Goal: Task Accomplishment & Management: Manage account settings

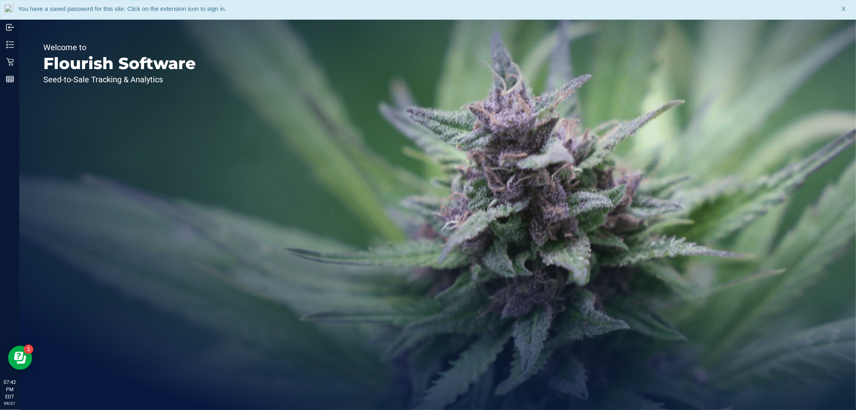
click at [185, 388] on div "Welcome to Flourish Software Seed-to-Sale Tracking & Analytics" at bounding box center [119, 214] width 201 height 391
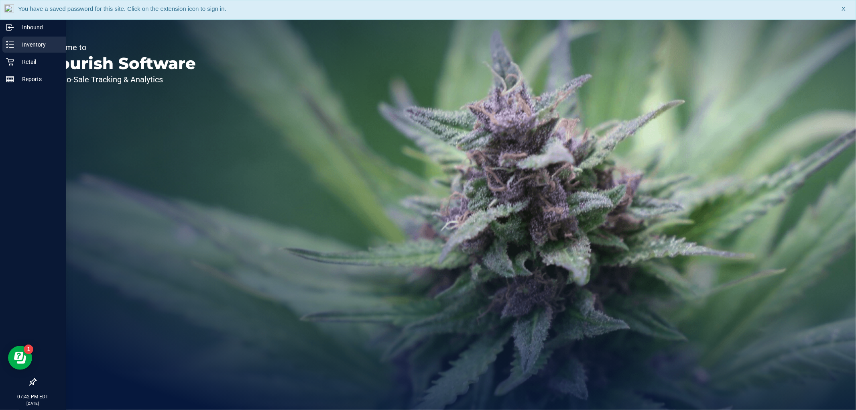
click at [11, 49] on div "Inventory" at bounding box center [33, 45] width 63 height 16
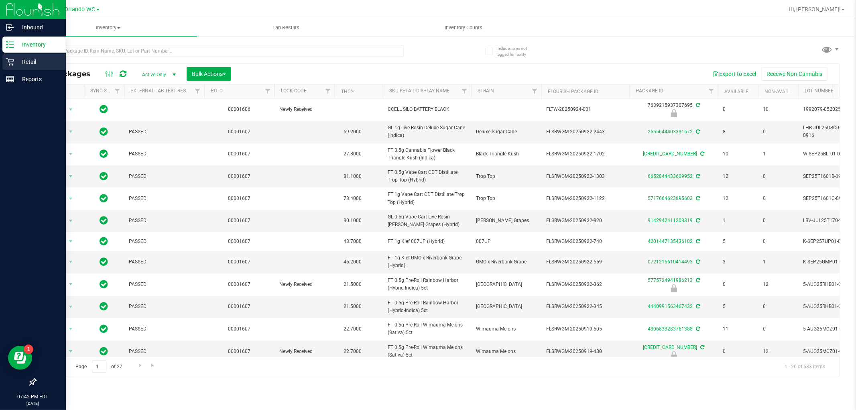
click at [5, 62] on div "Retail" at bounding box center [33, 62] width 63 height 16
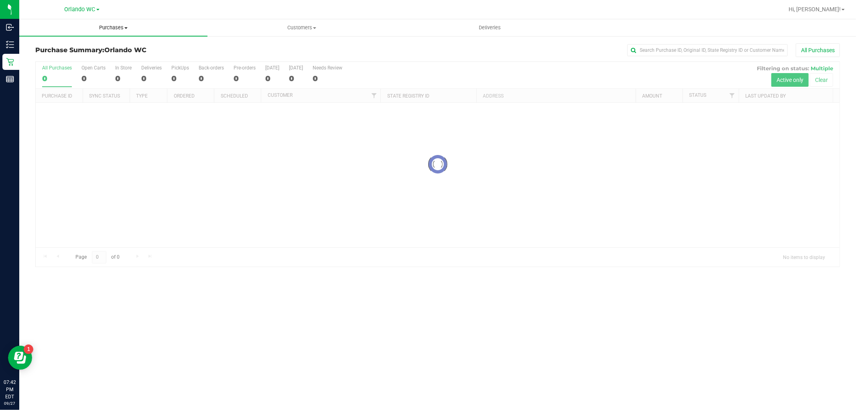
click at [122, 24] on span "Purchases" at bounding box center [113, 27] width 188 height 7
click at [54, 57] on span "Fulfillment" at bounding box center [44, 58] width 50 height 7
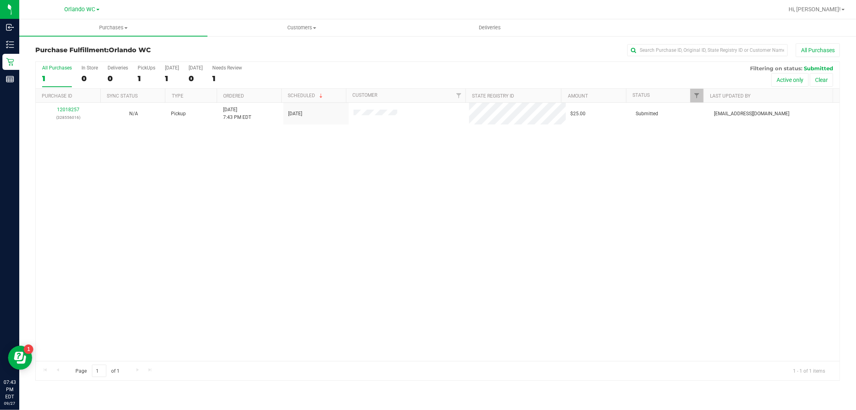
click at [795, 199] on div "12018257 (328556016) N/A Pickup 9/27/2025 7:43 PM EDT 9/27/2025 $25.00 Submitte…" at bounding box center [438, 232] width 804 height 258
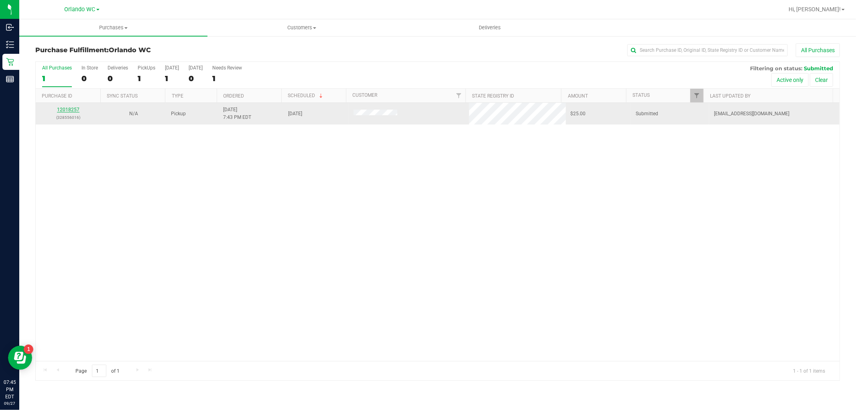
click at [65, 110] on link "12018257" at bounding box center [68, 110] width 22 height 6
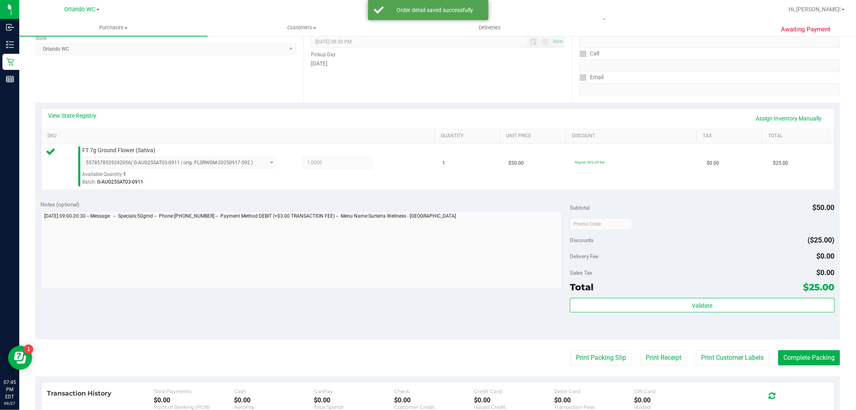
scroll to position [223, 0]
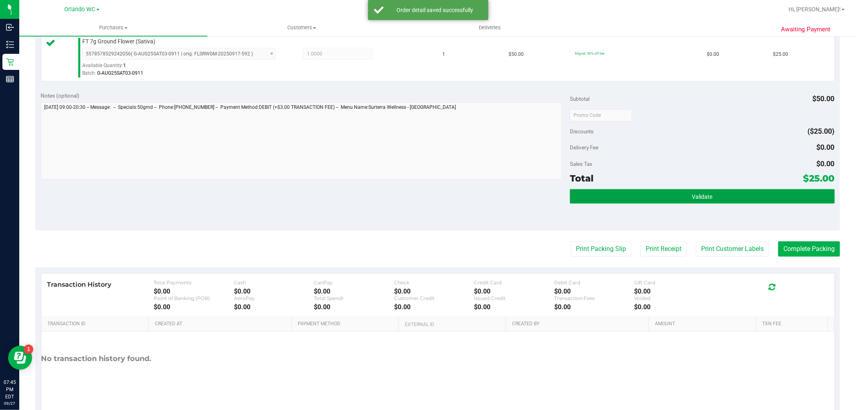
click at [681, 194] on button "Validate" at bounding box center [702, 196] width 264 height 14
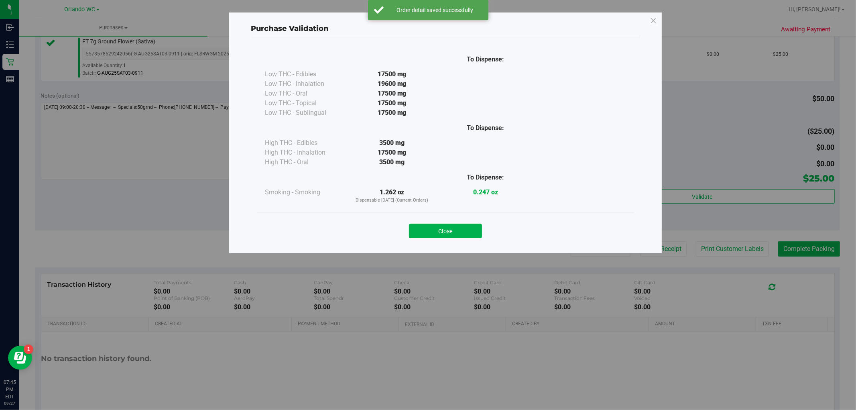
click at [454, 222] on div "Close" at bounding box center [445, 228] width 365 height 20
click at [454, 228] on button "Close" at bounding box center [445, 231] width 73 height 14
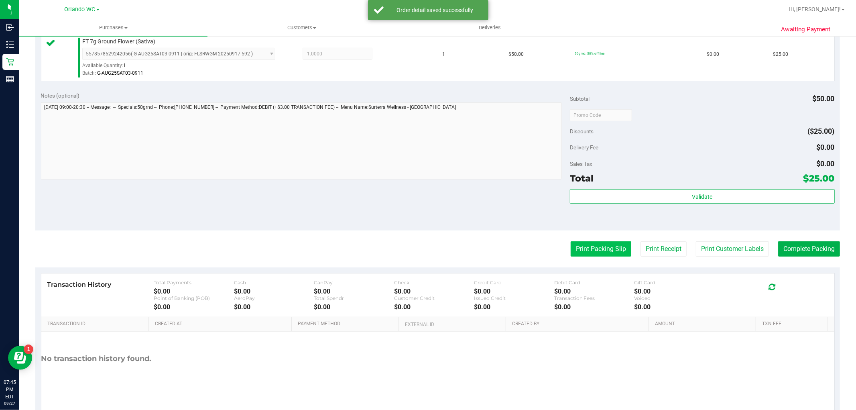
click at [598, 250] on button "Print Packing Slip" at bounding box center [601, 248] width 61 height 15
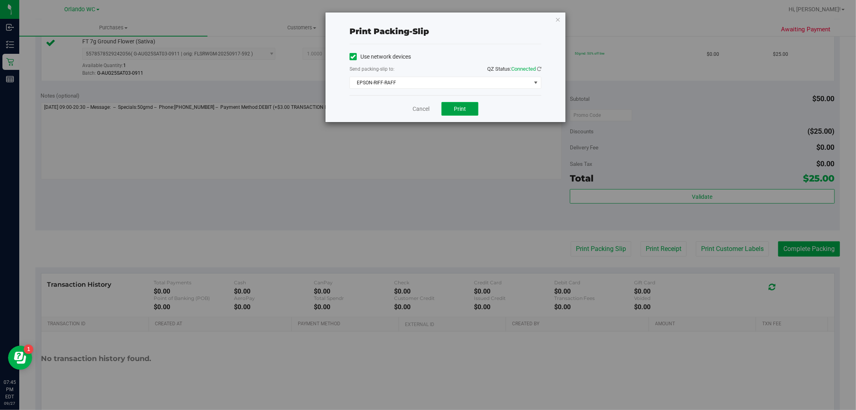
click at [467, 108] on button "Print" at bounding box center [459, 109] width 37 height 14
click at [763, 368] on div "Print packing-slip Use network devices Send packing-slip to: QZ Status: Connect…" at bounding box center [431, 205] width 862 height 410
drag, startPoint x: 453, startPoint y: 109, endPoint x: 655, endPoint y: -37, distance: 249.3
click at [655, 0] on html "Print packing-slip Use network devices Send packing-slip to: QZ Status: Connect…" at bounding box center [428, 205] width 856 height 410
click at [559, 17] on icon "button" at bounding box center [558, 19] width 6 height 10
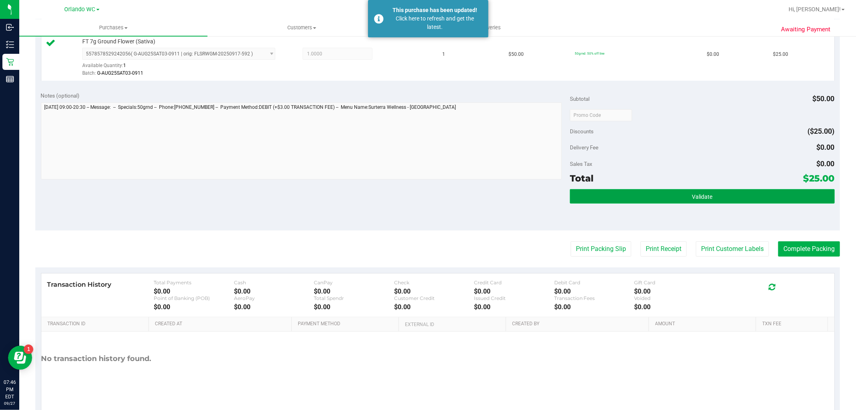
click at [649, 199] on button "Validate" at bounding box center [702, 196] width 264 height 14
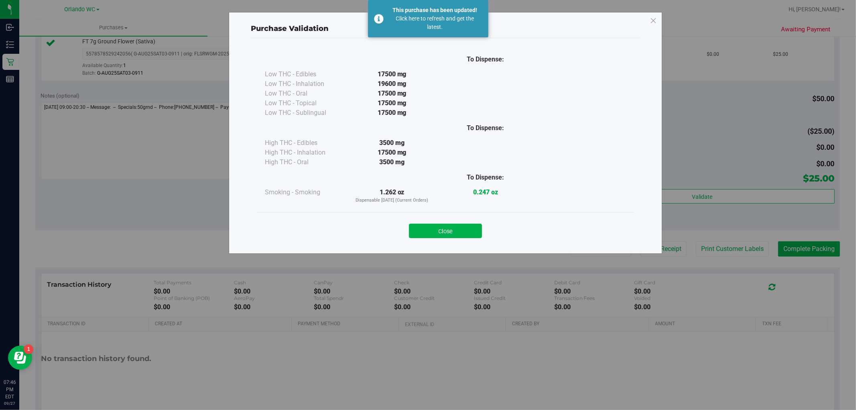
click at [441, 238] on div "Close" at bounding box center [445, 228] width 377 height 33
click at [466, 233] on button "Close" at bounding box center [445, 231] width 73 height 14
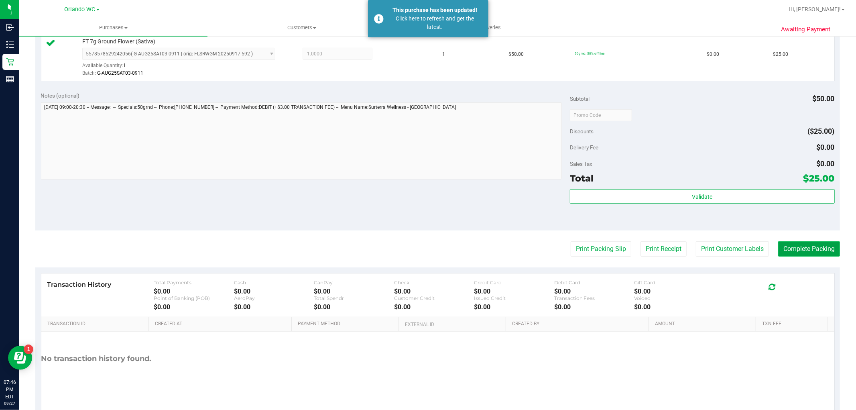
click at [809, 253] on button "Complete Packing" at bounding box center [809, 248] width 62 height 15
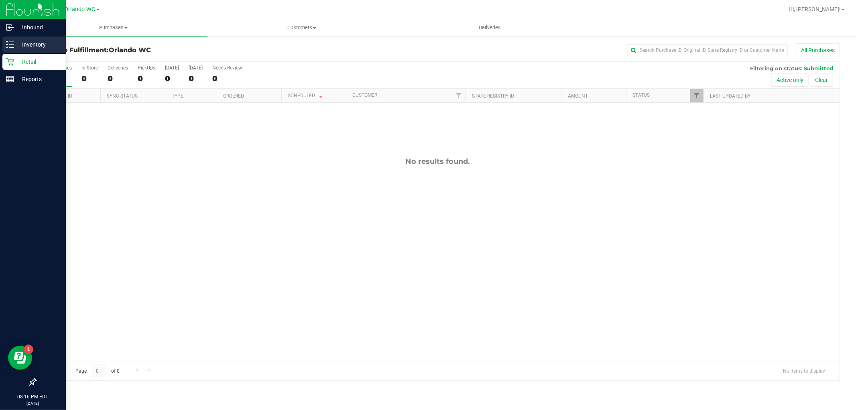
click at [19, 40] on p "Inventory" at bounding box center [38, 45] width 48 height 10
click at [25, 60] on p "Retail" at bounding box center [38, 62] width 48 height 10
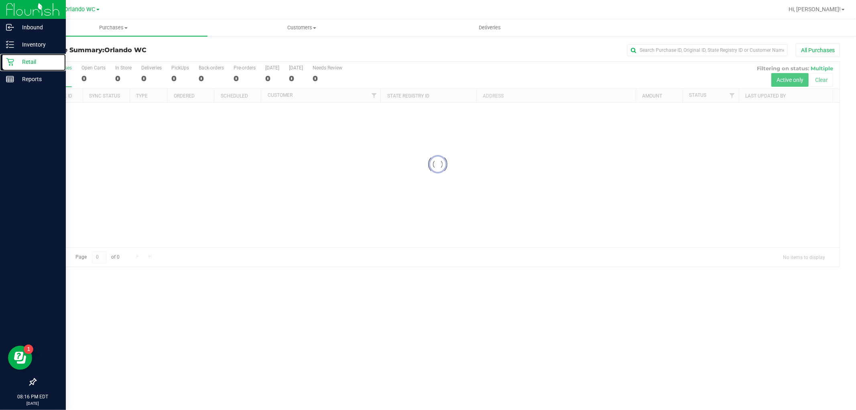
click at [25, 60] on p "Retail" at bounding box center [38, 62] width 48 height 10
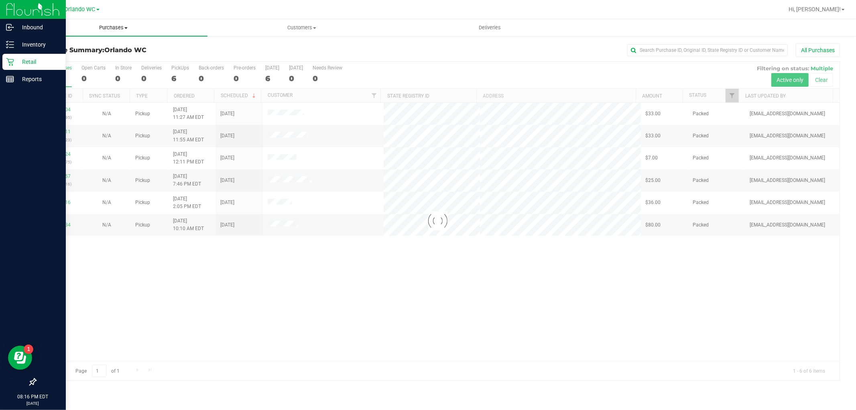
click at [110, 28] on span "Purchases" at bounding box center [113, 27] width 188 height 7
click at [58, 65] on span "All purchases" at bounding box center [47, 67] width 57 height 7
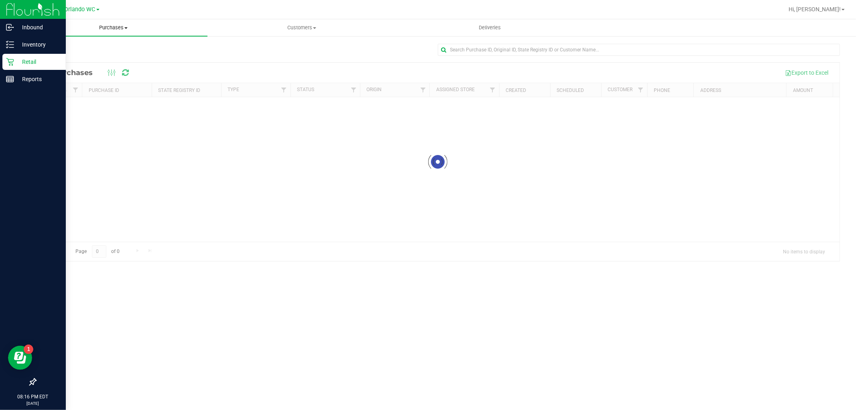
click at [108, 23] on uib-tab-heading "Purchases Summary of purchases Fulfillment All purchases" at bounding box center [113, 27] width 188 height 17
click at [76, 49] on span "Summary of purchases" at bounding box center [60, 48] width 82 height 7
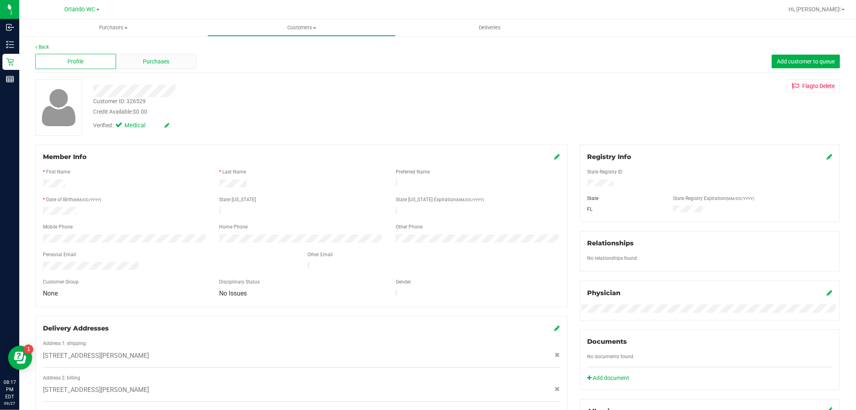
click at [167, 61] on span "Purchases" at bounding box center [156, 61] width 26 height 8
click at [143, 59] on span "Purchases" at bounding box center [156, 61] width 26 height 8
click at [157, 55] on div "Purchases" at bounding box center [156, 61] width 81 height 15
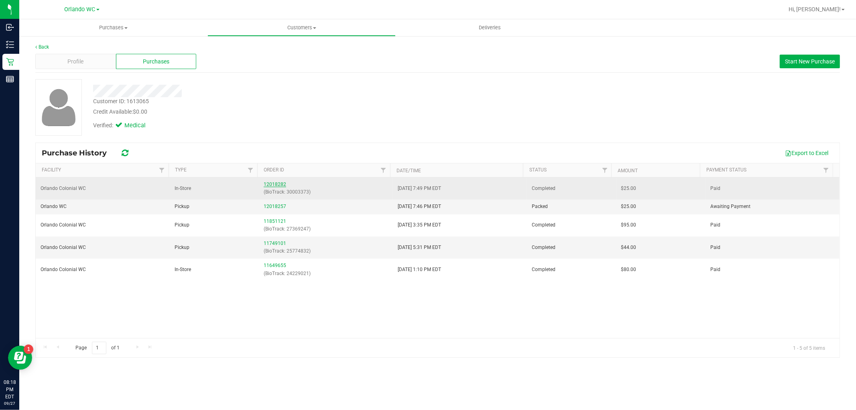
click at [280, 186] on link "12018282" at bounding box center [275, 184] width 22 height 6
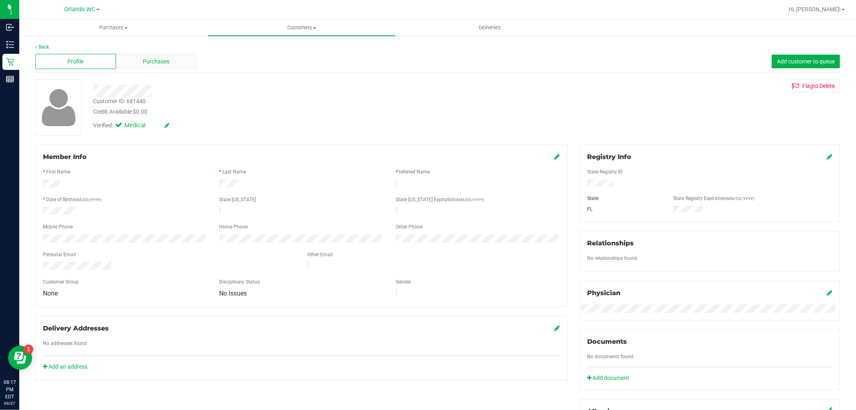
click at [165, 61] on span "Purchases" at bounding box center [156, 61] width 26 height 8
click at [148, 69] on div "Purchases" at bounding box center [156, 61] width 81 height 15
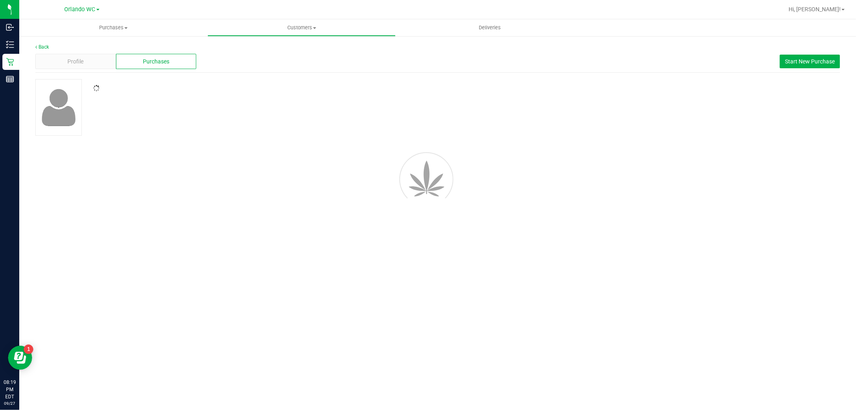
click at [148, 65] on span "Purchases" at bounding box center [156, 61] width 26 height 8
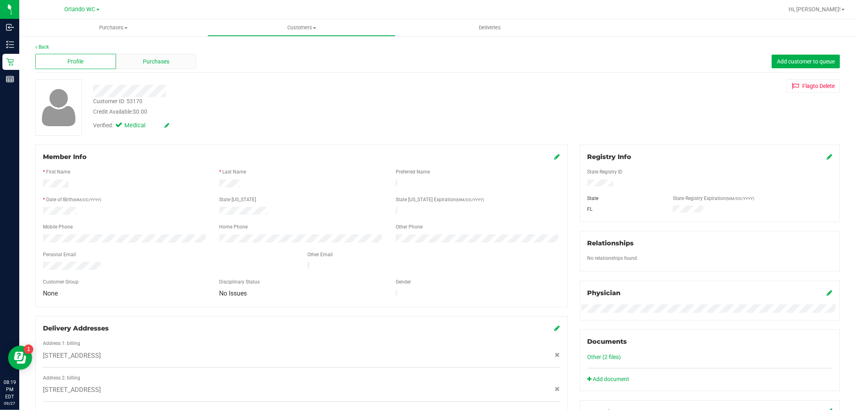
click at [150, 59] on span "Purchases" at bounding box center [156, 61] width 26 height 8
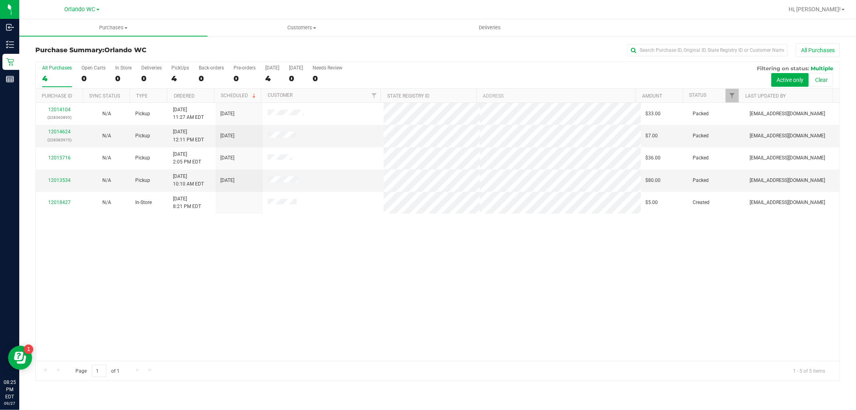
click at [135, 277] on div "12014104 (328360895) N/A Pickup [DATE] 11:27 AM EDT 9/27/2025 $33.00 Packed [EM…" at bounding box center [438, 232] width 804 height 258
click at [104, 21] on uib-tab-heading "Purchases Summary of purchases Fulfillment All purchases" at bounding box center [113, 27] width 188 height 17
click at [108, 22] on uib-tab-heading "Purchases Summary of purchases Fulfillment All purchases" at bounding box center [113, 27] width 188 height 17
click at [115, 26] on span "Purchases" at bounding box center [113, 27] width 188 height 7
click at [61, 55] on span "Fulfillment" at bounding box center [44, 58] width 50 height 7
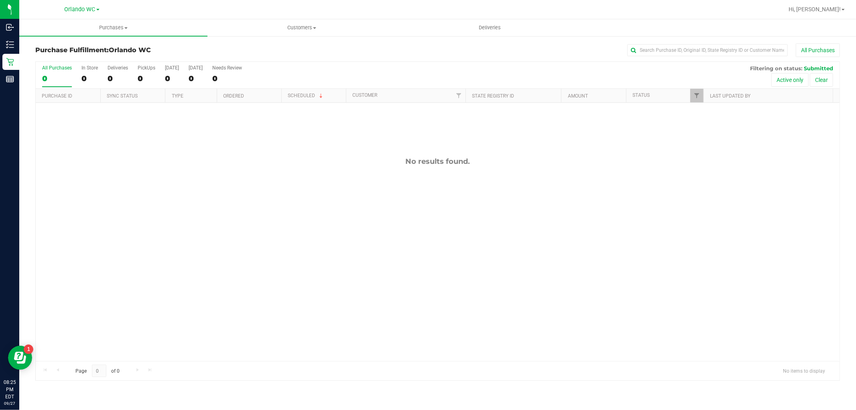
click at [109, 121] on div "No results found." at bounding box center [438, 259] width 804 height 312
